Goal: Transaction & Acquisition: Purchase product/service

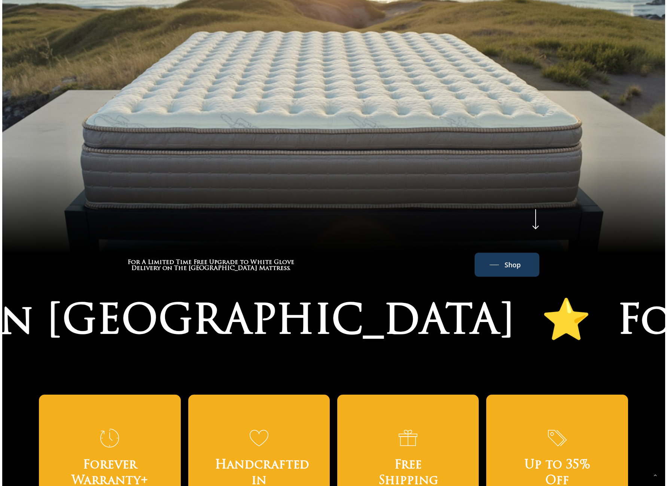
scroll to position [181, 0]
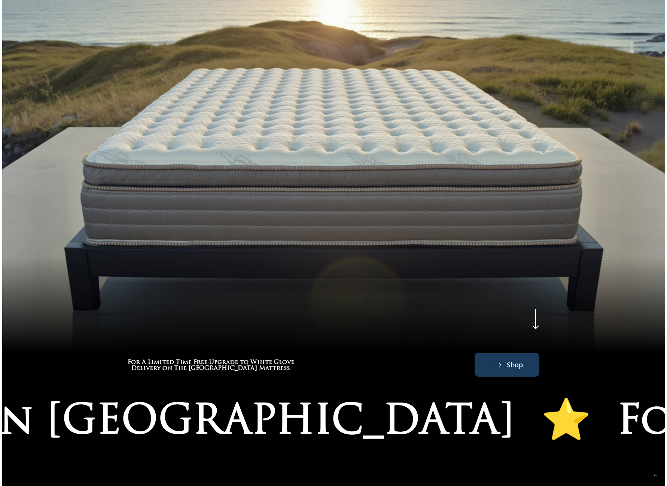
click at [510, 358] on span "Shop" at bounding box center [515, 364] width 16 height 12
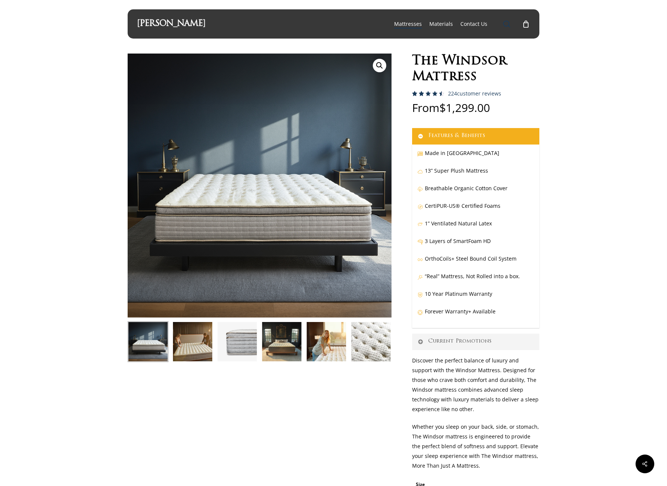
click at [509, 26] on span "Main Menu" at bounding box center [506, 23] width 7 height 7
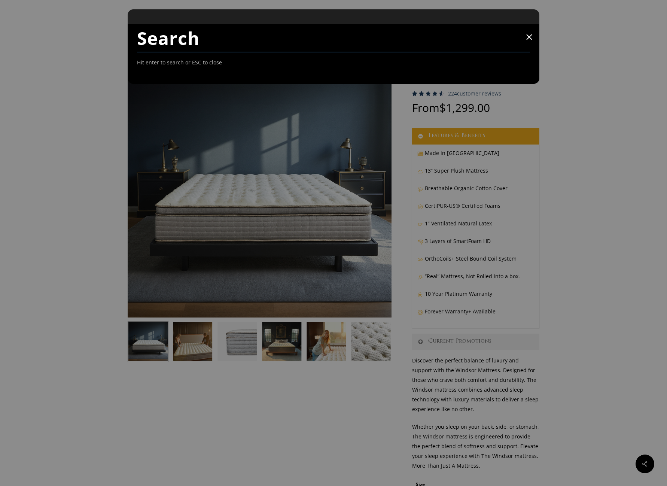
click at [349, 40] on input "Search" at bounding box center [333, 38] width 393 height 28
type input "EXTRA FIRM"
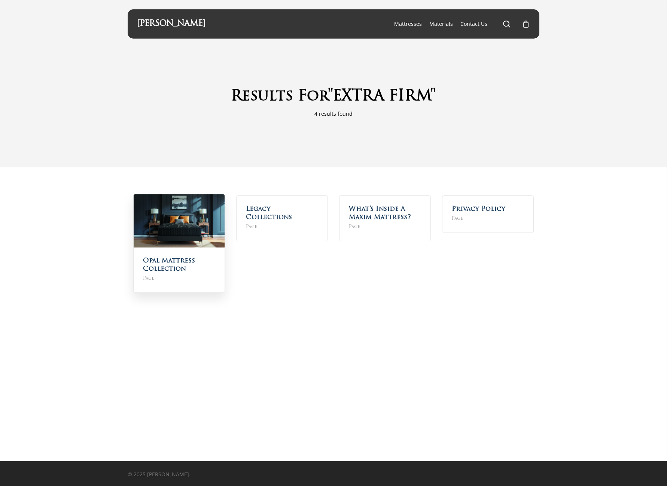
click at [184, 230] on img at bounding box center [179, 220] width 91 height 53
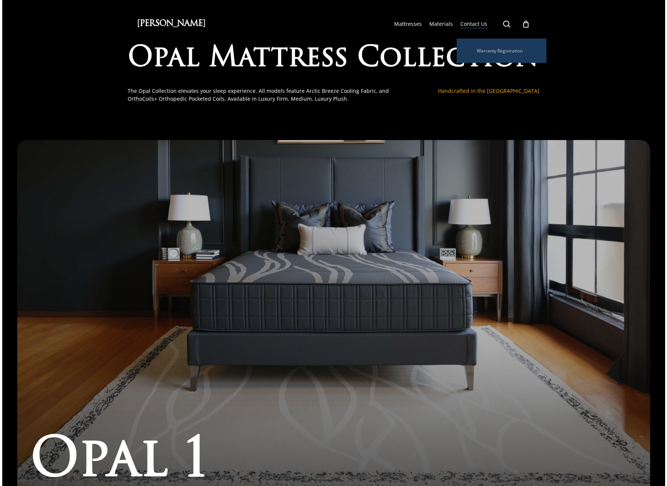
click at [476, 24] on span "Contact Us" at bounding box center [473, 23] width 27 height 7
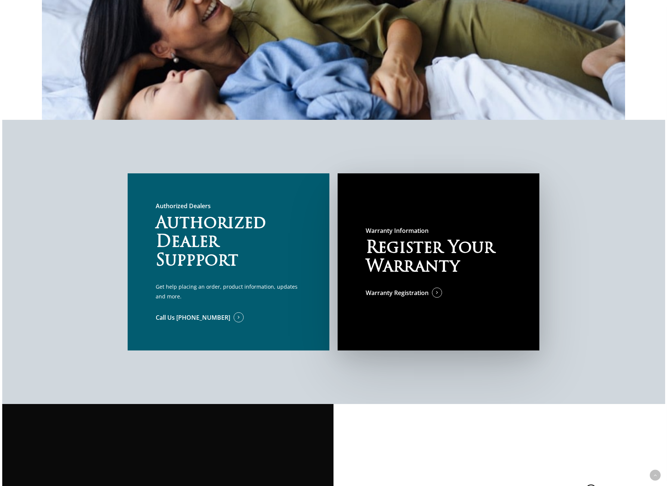
scroll to position [574, 0]
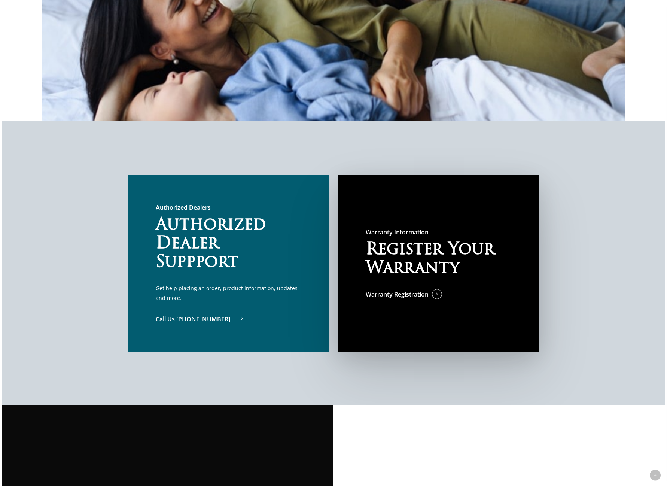
click at [204, 321] on link "Call Us (888) 727-1759" at bounding box center [200, 319] width 88 height 10
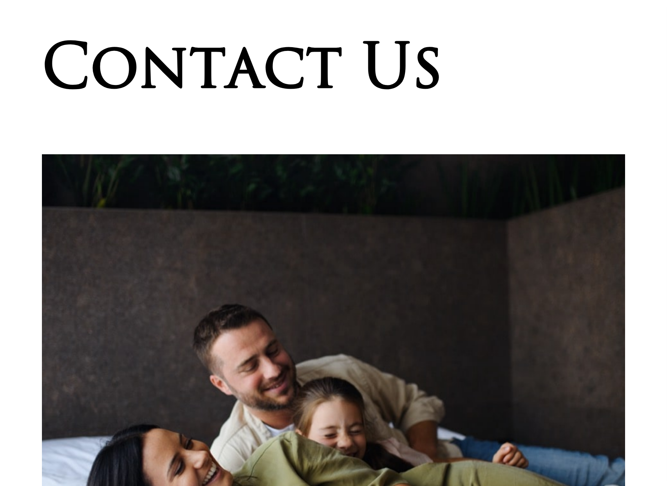
scroll to position [0, 0]
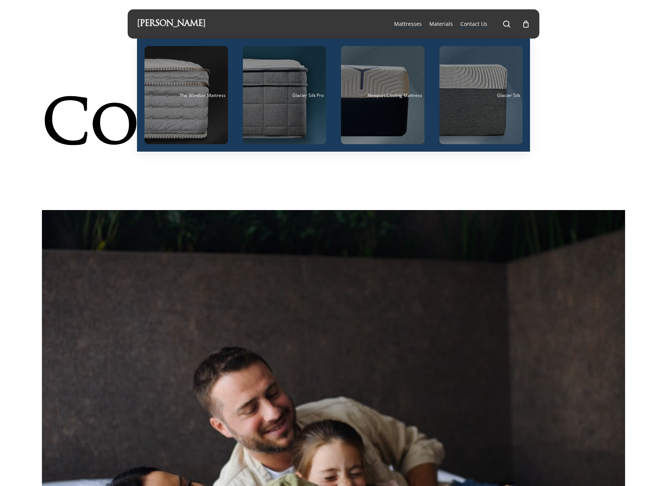
click at [410, 24] on span "Mattresses" at bounding box center [408, 23] width 28 height 7
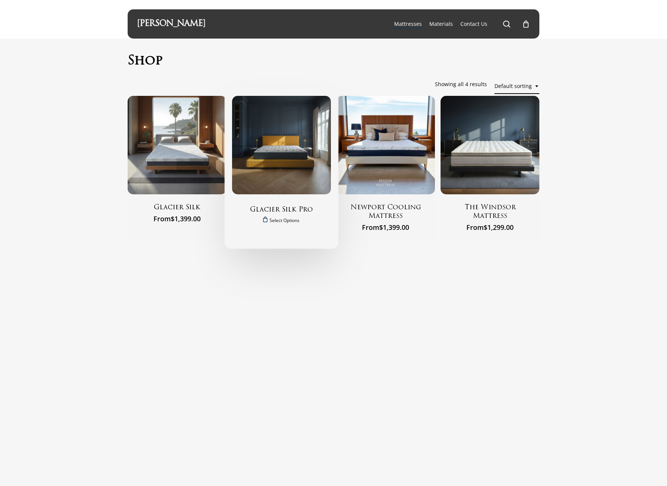
click at [262, 144] on img "Glacier Silk Pro" at bounding box center [281, 145] width 99 height 99
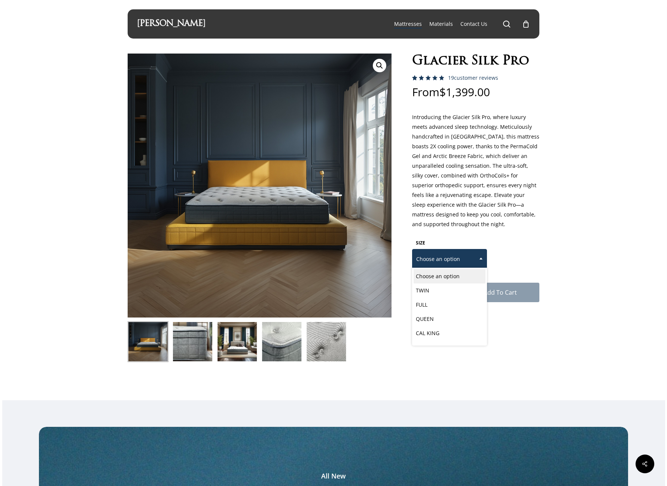
click at [476, 263] on span at bounding box center [480, 258] width 11 height 19
select select "EASTERN KING"
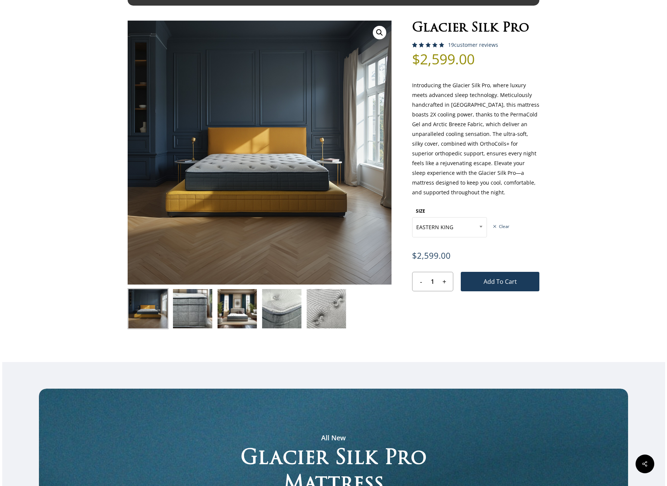
scroll to position [0, 0]
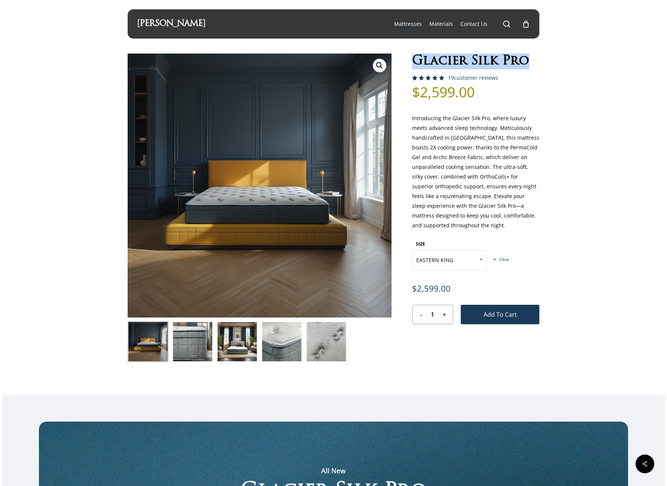
drag, startPoint x: 413, startPoint y: 59, endPoint x: 529, endPoint y: 60, distance: 116.0
click at [529, 60] on h1 "Glacier Silk Pro" at bounding box center [475, 62] width 127 height 16
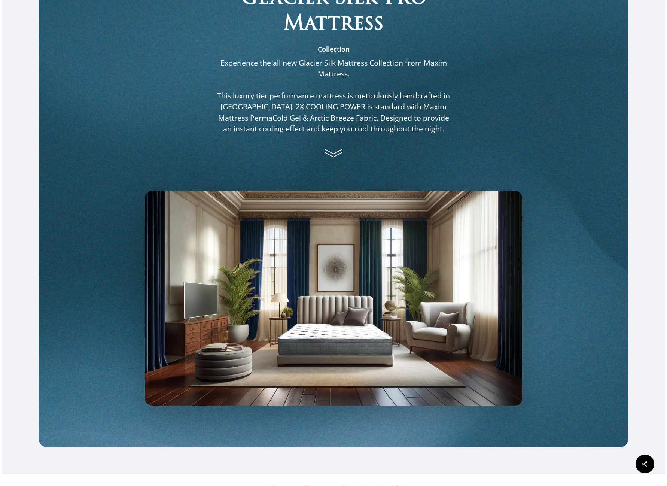
scroll to position [207, 0]
